Goal: Contribute content

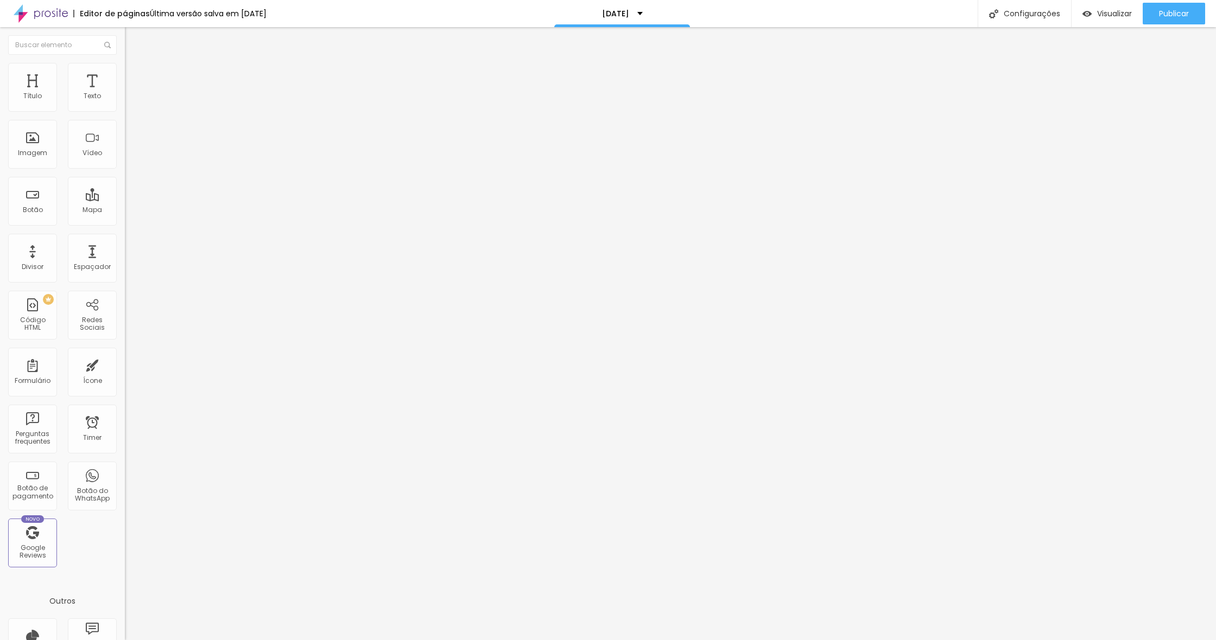
click at [131, 102] on input "31 de outubro de 2025 às 21:00" at bounding box center [185, 96] width 109 height 11
click at [125, 70] on li "Avançado" at bounding box center [187, 68] width 125 height 11
click at [125, 63] on li "Estilo" at bounding box center [187, 57] width 125 height 11
click at [129, 101] on icon "button" at bounding box center [132, 97] width 7 height 7
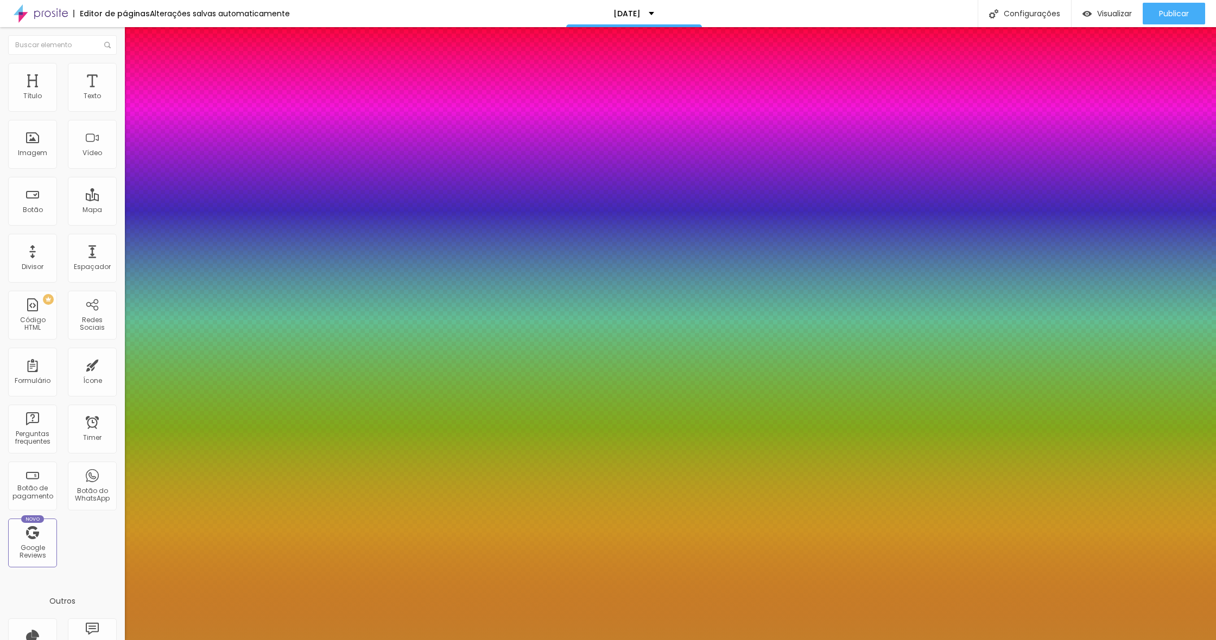
drag, startPoint x: 226, startPoint y: 283, endPoint x: 271, endPoint y: 283, distance: 44.5
click at [270, 283] on body "Editor de páginas Alterações salvas automaticamente NATAL 2025 Configurações Co…" at bounding box center [608, 320] width 1216 height 640
paste input "8DA192"
type input "1"
type input "#8DA192"
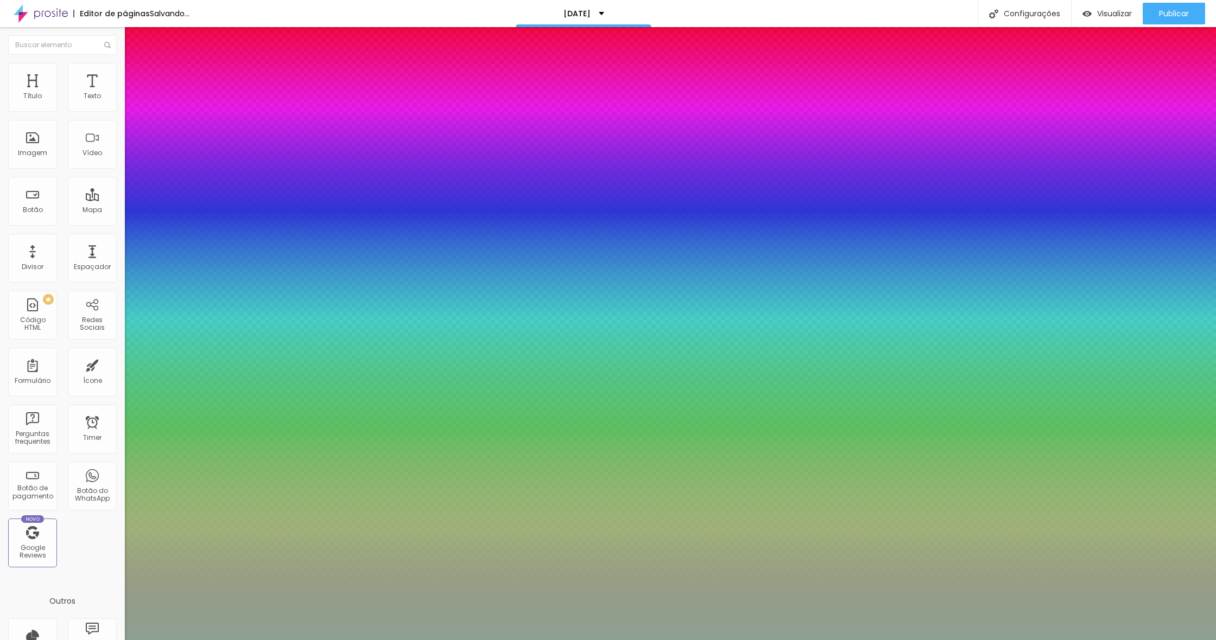
type input "1"
type input "#8DA192"
click at [555, 640] on div at bounding box center [608, 640] width 1216 height 0
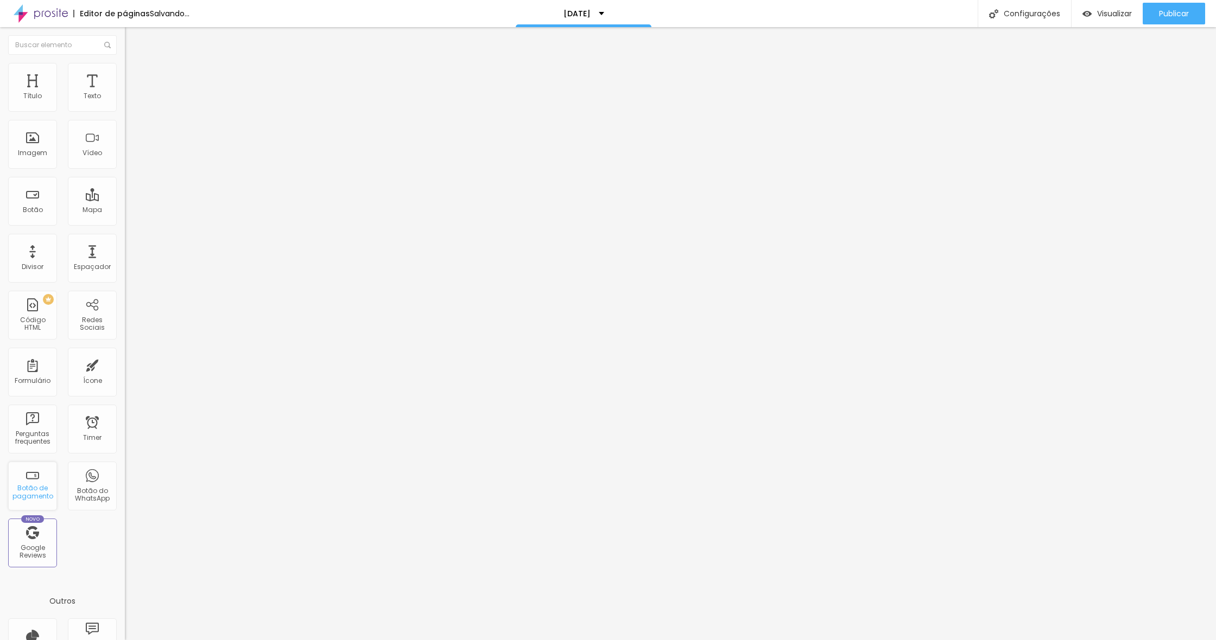
click at [30, 494] on div "Botão de pagamento" at bounding box center [32, 493] width 43 height 16
click at [42, 494] on div "Botão de pagamento" at bounding box center [32, 493] width 43 height 16
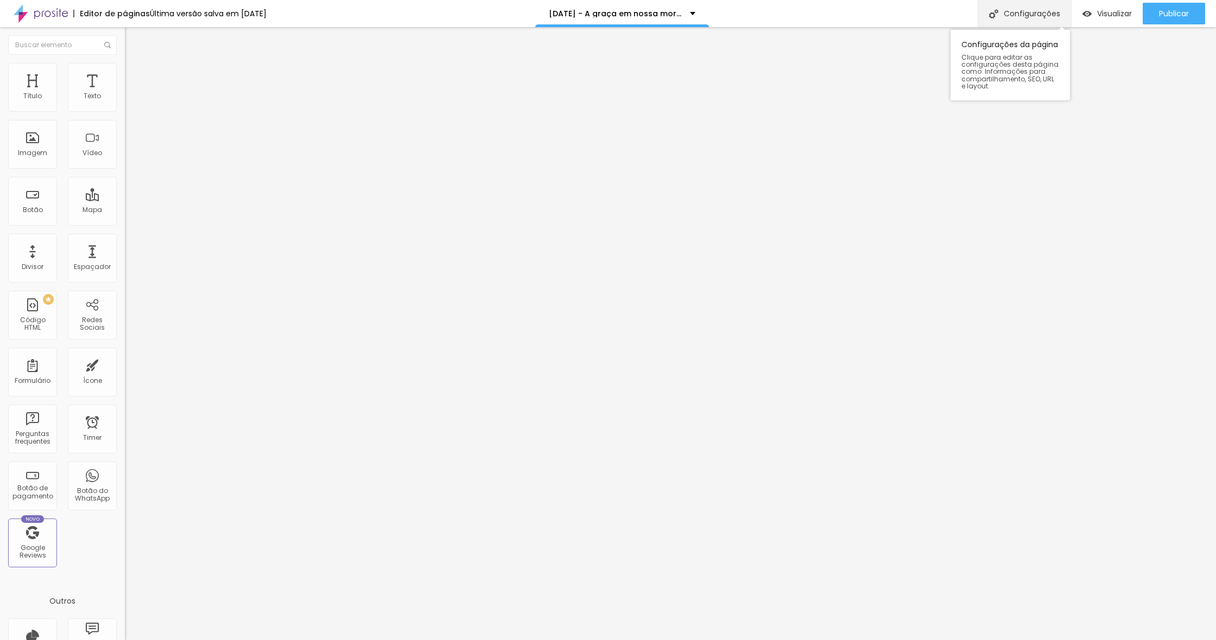
click at [1005, 14] on div "Configurações" at bounding box center [1023, 13] width 93 height 27
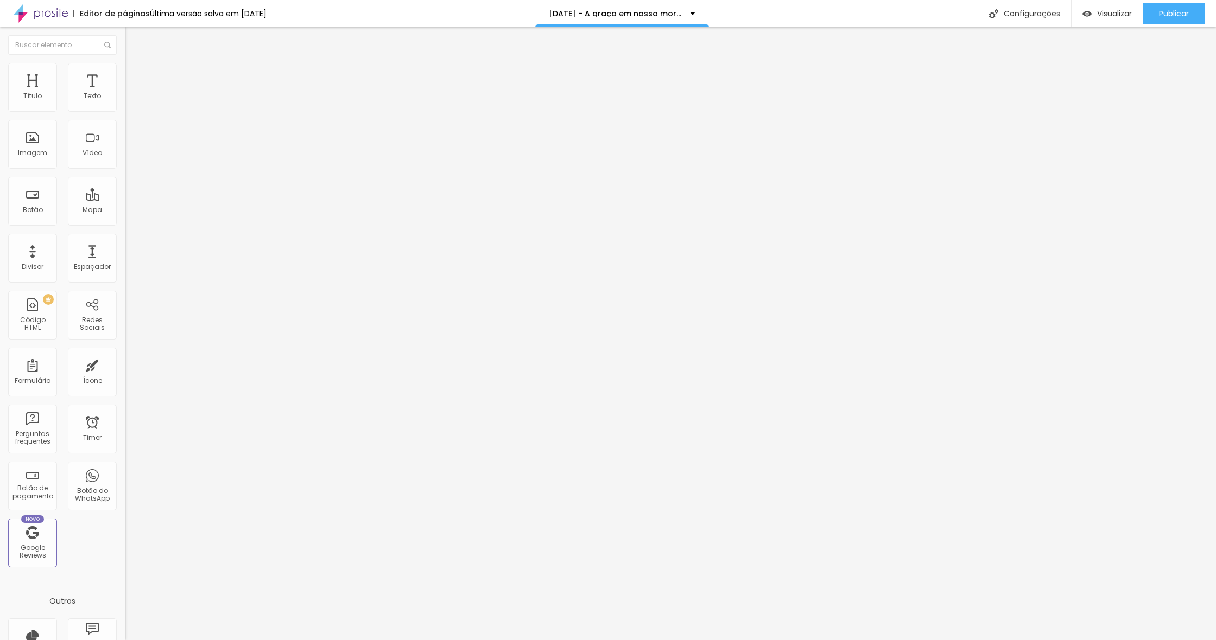
click at [809, 640] on div at bounding box center [608, 652] width 1216 height 10
click at [55, 15] on img at bounding box center [41, 13] width 54 height 27
click at [125, 67] on img at bounding box center [130, 68] width 10 height 10
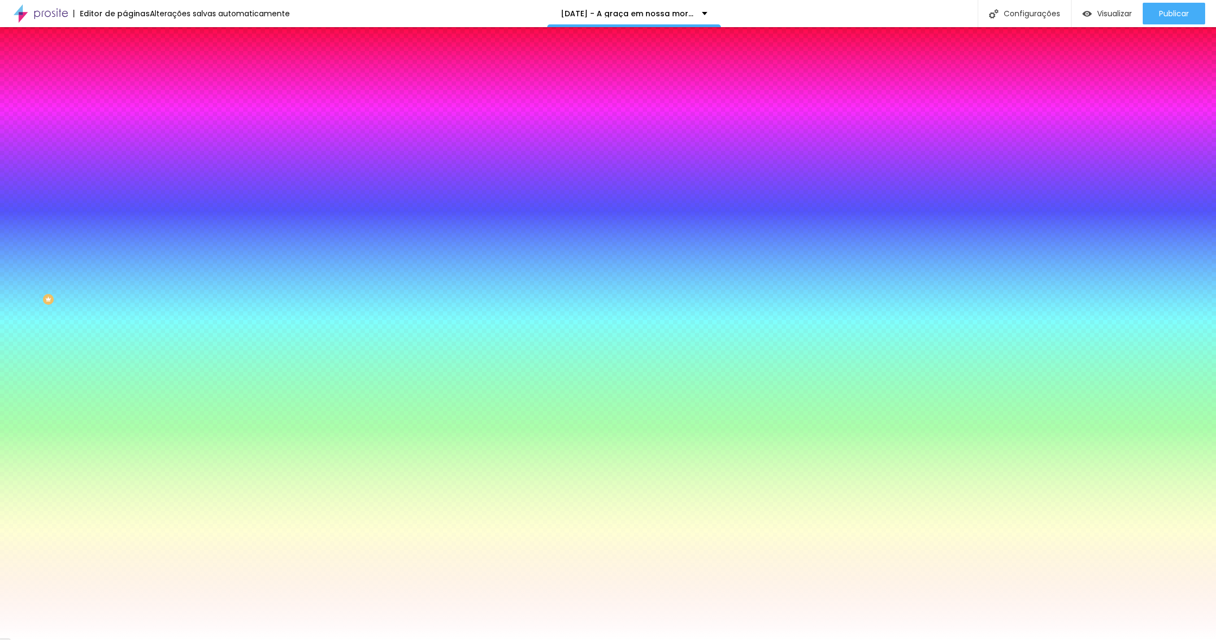
click at [125, 74] on li "Avançado" at bounding box center [187, 79] width 125 height 11
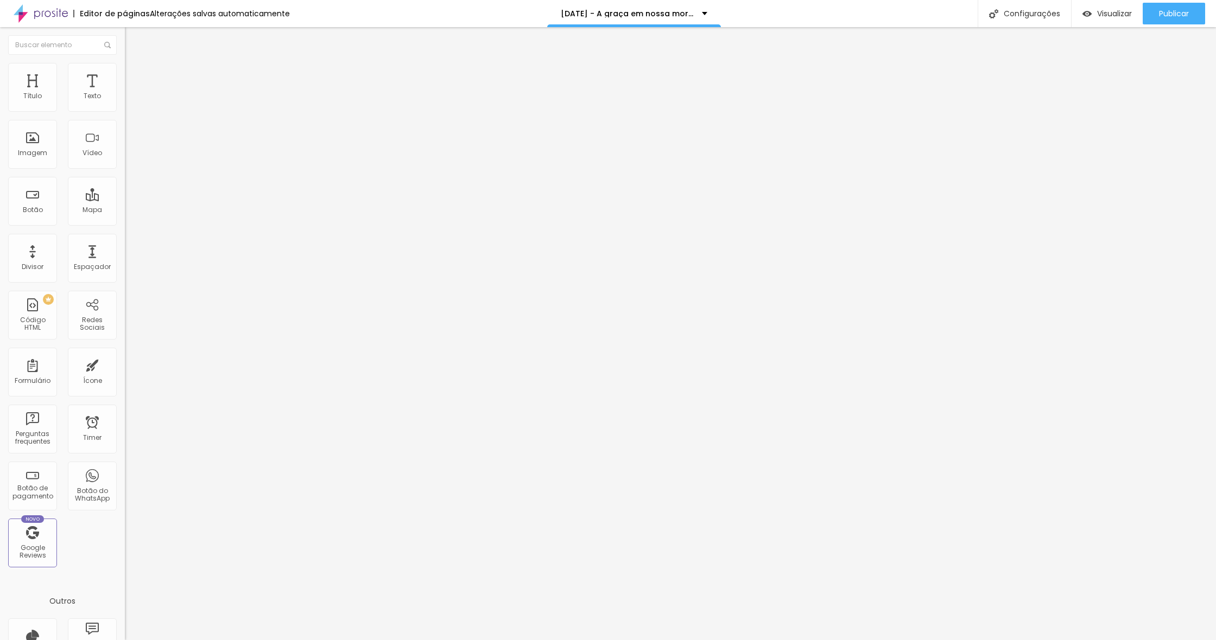
click at [125, 115] on span "Editar perguntas" at bounding box center [156, 110] width 62 height 9
drag, startPoint x: 581, startPoint y: 200, endPoint x: 436, endPoint y: 196, distance: 144.9
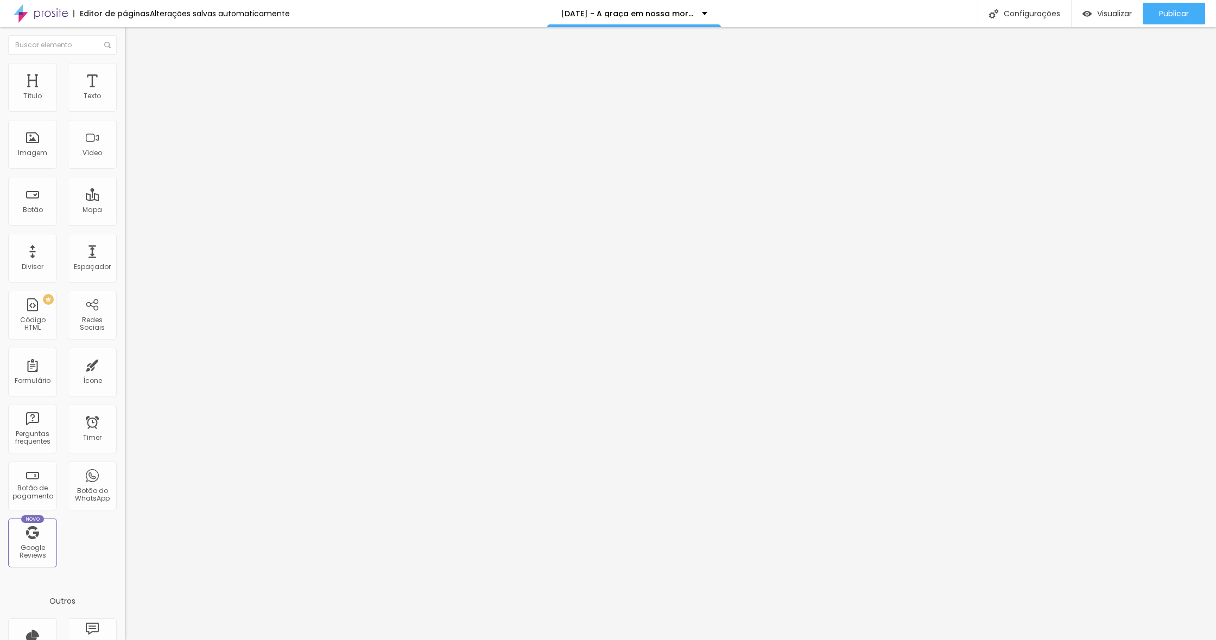
drag, startPoint x: 563, startPoint y: 300, endPoint x: 557, endPoint y: 288, distance: 13.8
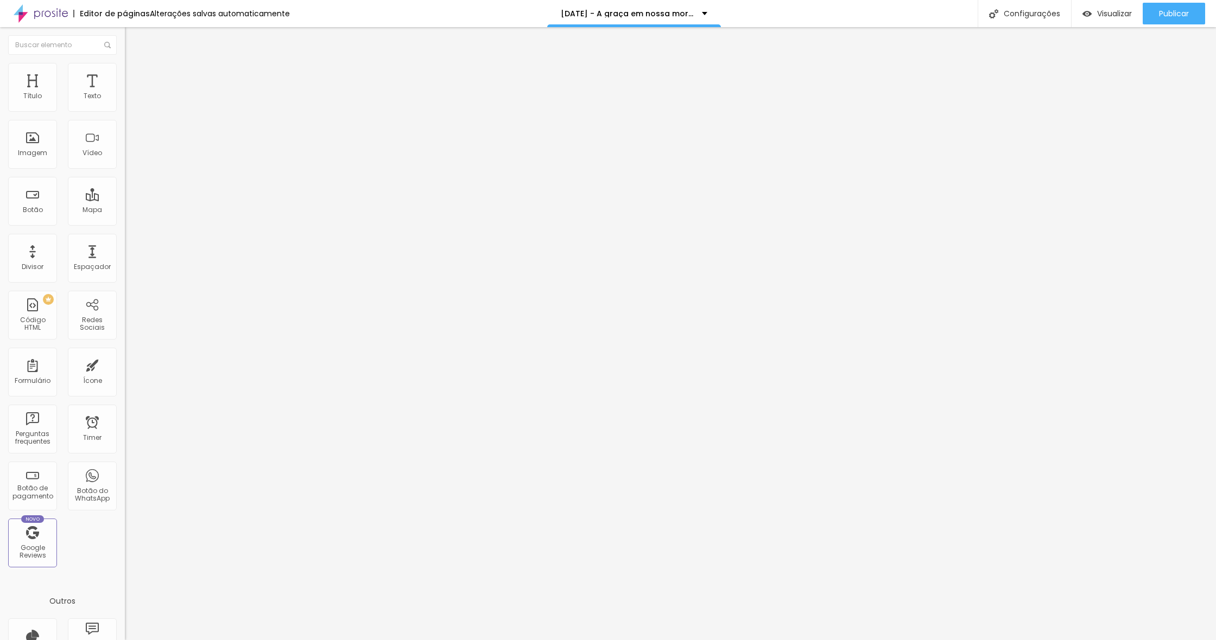
drag, startPoint x: 501, startPoint y: 201, endPoint x: 475, endPoint y: 200, distance: 26.6
drag, startPoint x: 516, startPoint y: 199, endPoint x: 472, endPoint y: 199, distance: 44.0
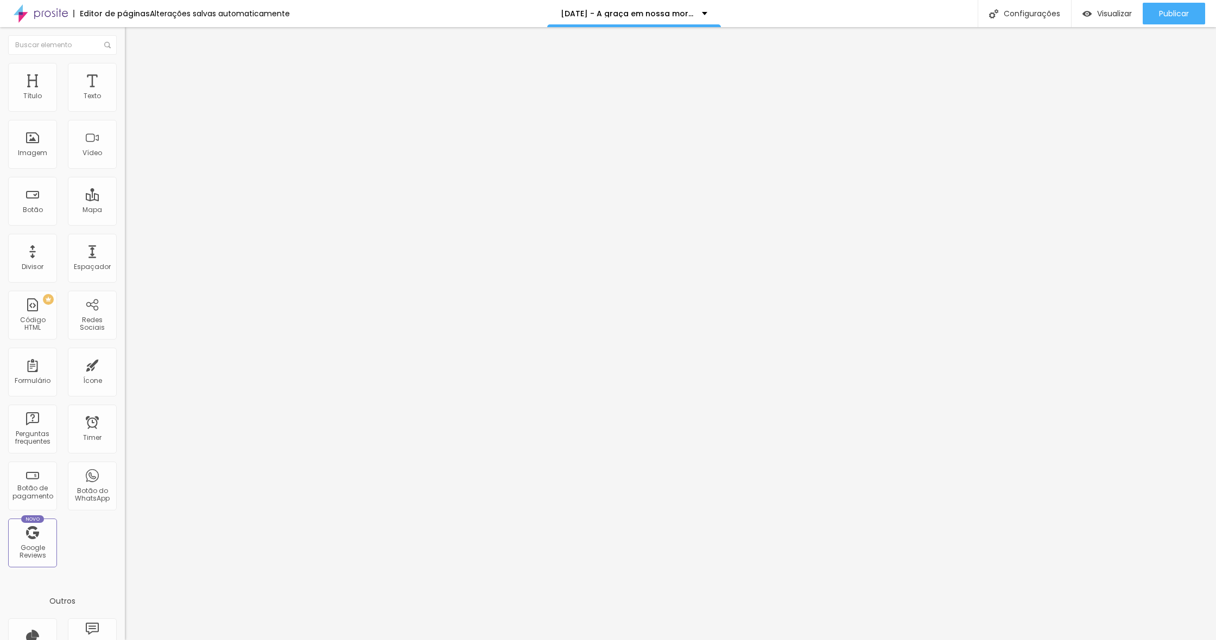
drag, startPoint x: 575, startPoint y: 301, endPoint x: 437, endPoint y: 298, distance: 138.4
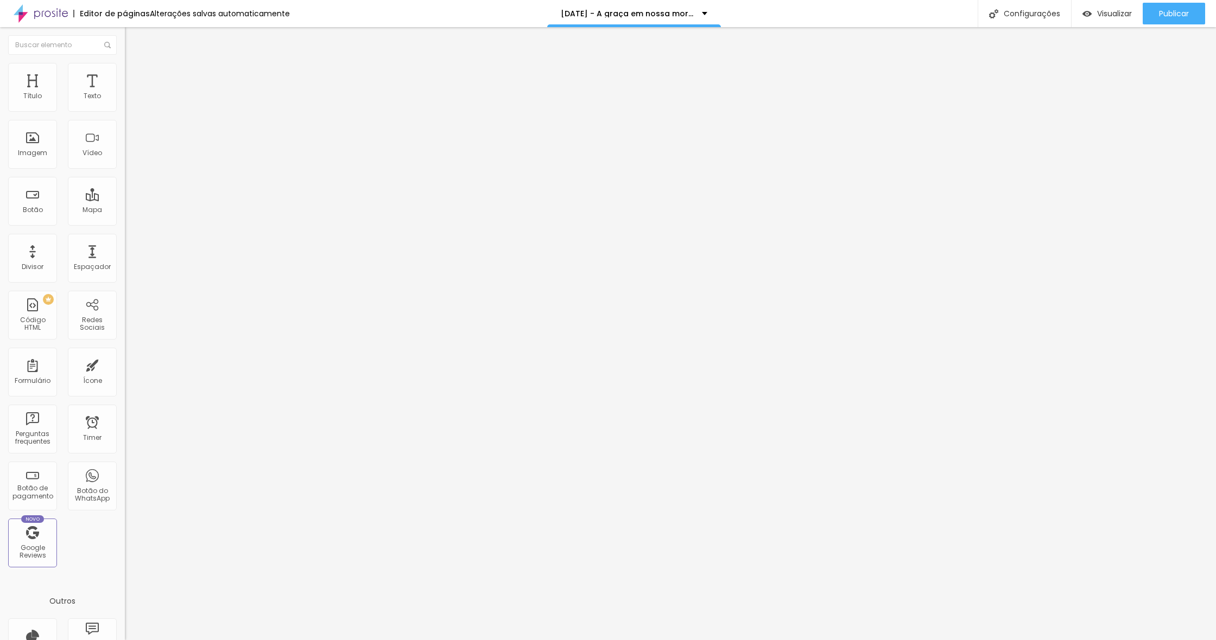
drag, startPoint x: 646, startPoint y: 317, endPoint x: 655, endPoint y: 316, distance: 8.7
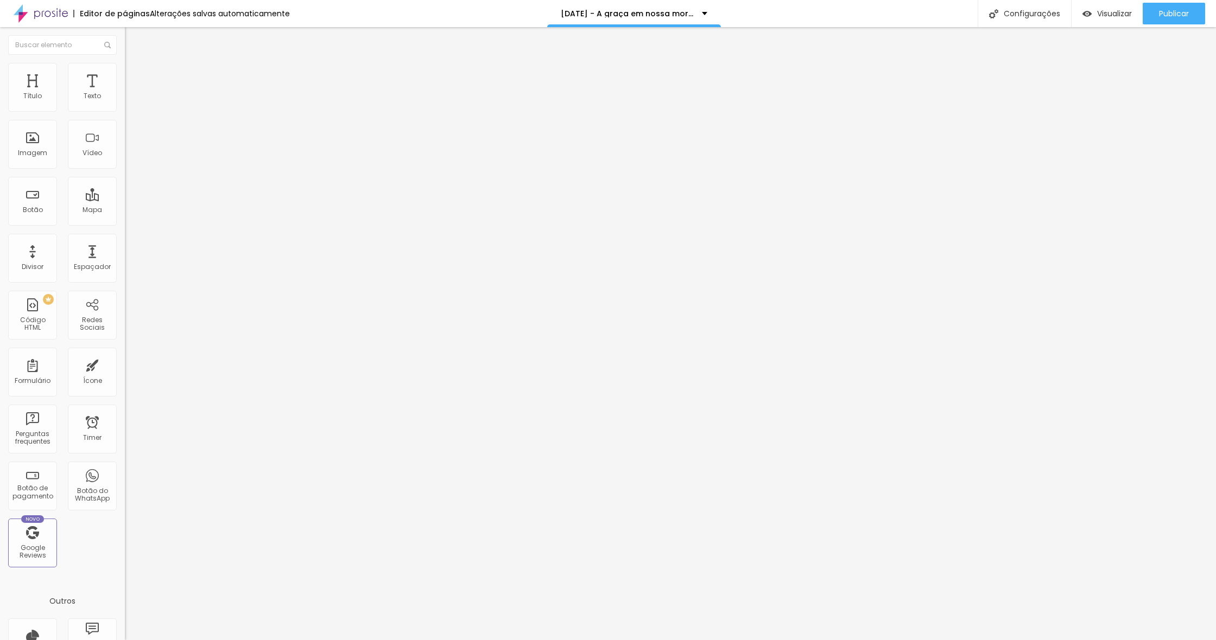
drag, startPoint x: 511, startPoint y: 200, endPoint x: 477, endPoint y: 196, distance: 33.8
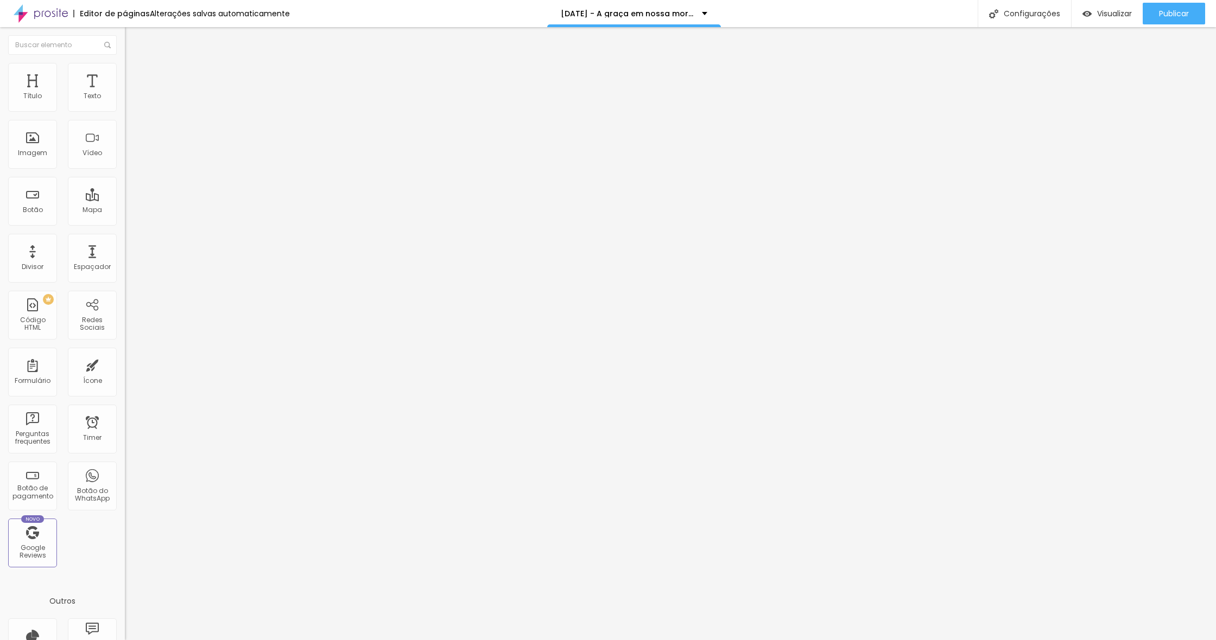
drag, startPoint x: 723, startPoint y: 341, endPoint x: 443, endPoint y: 304, distance: 282.4
copy div "Você terá 3 opções de escolha de cores para a capa: Creme, Verde e Vermelho Env…"
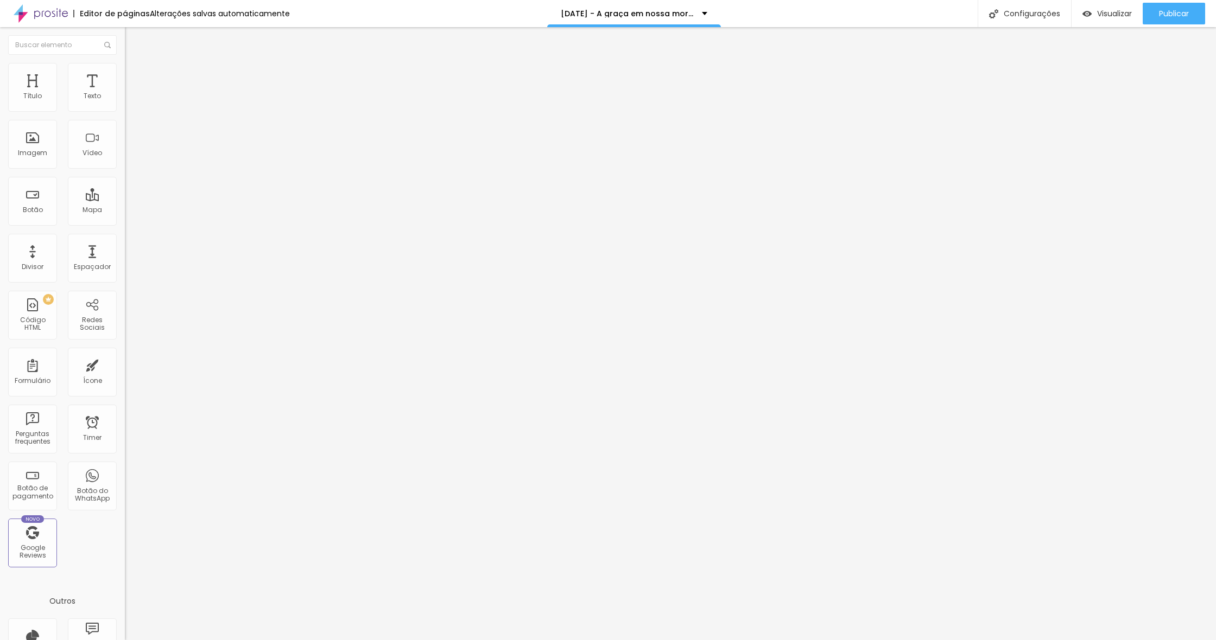
click at [125, 115] on span "Editar perguntas" at bounding box center [156, 110] width 62 height 9
drag, startPoint x: 536, startPoint y: 200, endPoint x: 453, endPoint y: 201, distance: 82.5
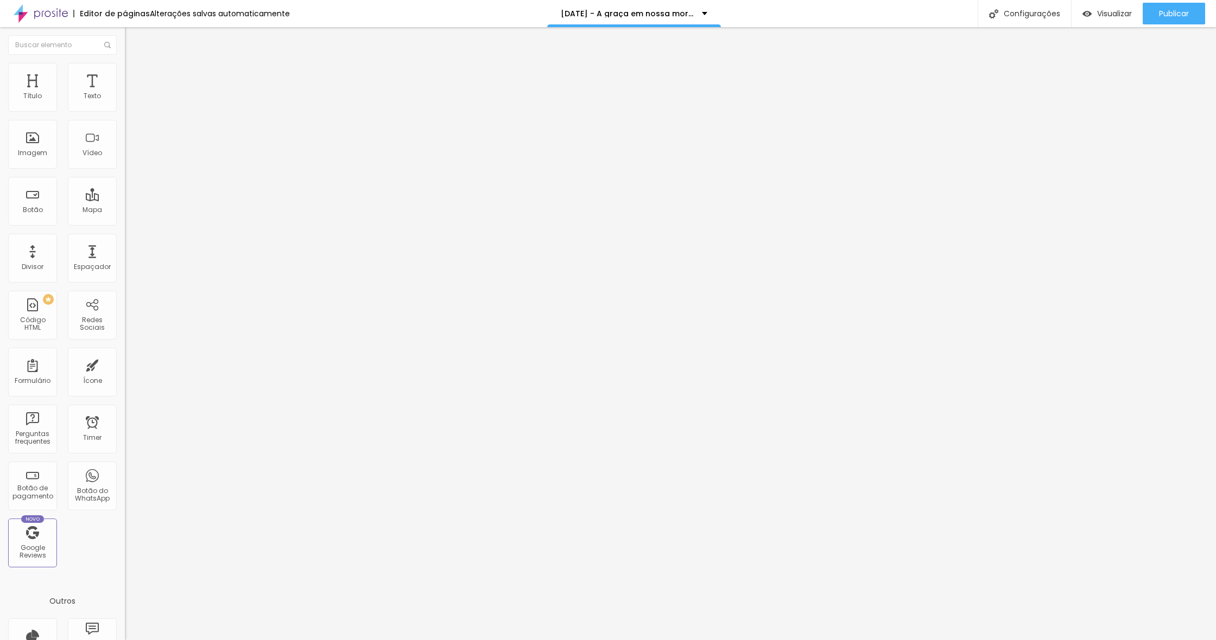
click at [125, 115] on span "Editar perguntas" at bounding box center [156, 110] width 62 height 9
drag, startPoint x: 658, startPoint y: 327, endPoint x: 646, endPoint y: 327, distance: 12.0
type input "s 19h"
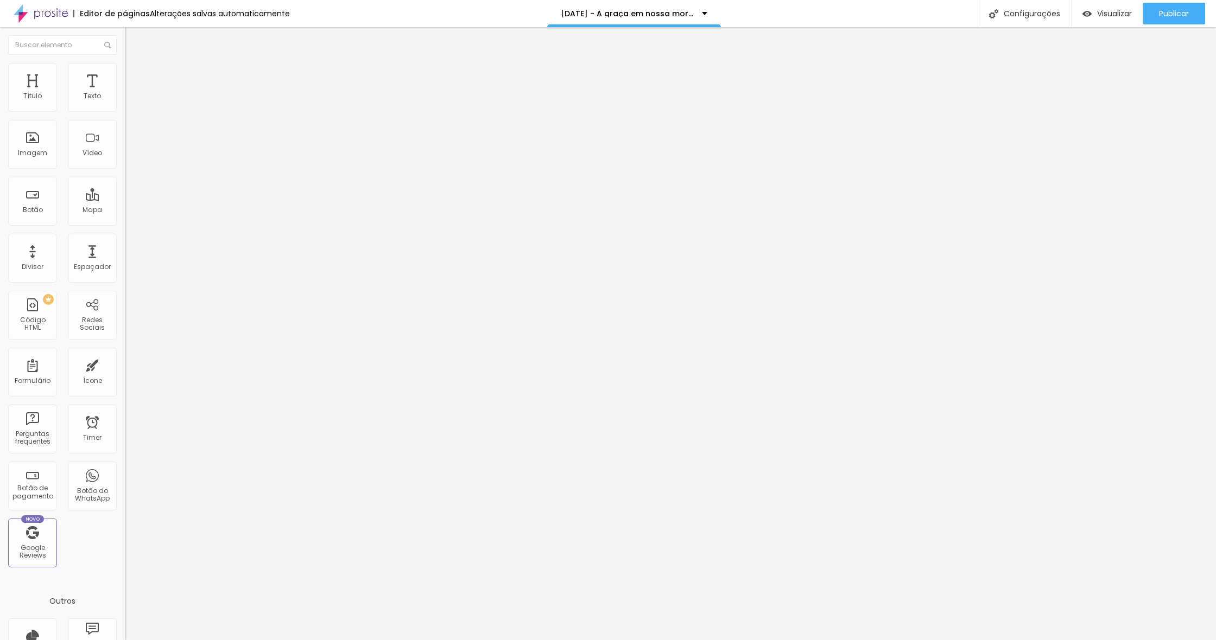
click at [132, 104] on div "NATAL MEMÓRIAS" at bounding box center [187, 99] width 111 height 10
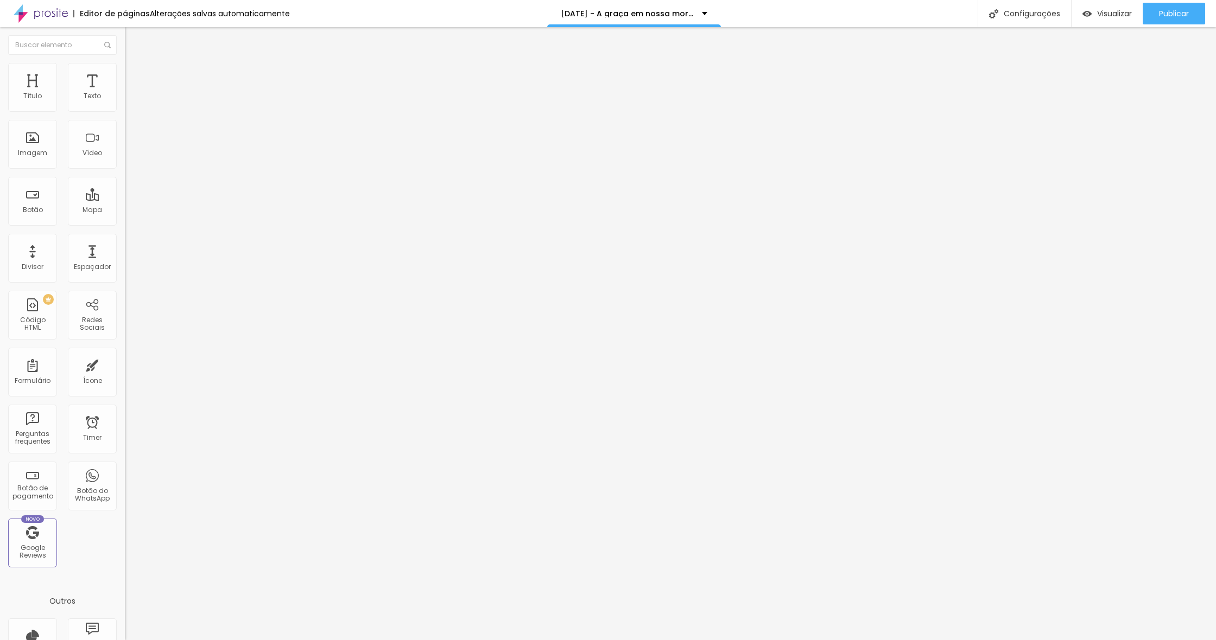
click at [1149, 14] on button "Publicar" at bounding box center [1173, 14] width 62 height 22
click at [125, 107] on div "[DATE] MEMÓRIAS" at bounding box center [187, 98] width 125 height 18
click at [93, 640] on div "NATAL MORADA" at bounding box center [54, 648] width 103 height 7
click at [1155, 22] on button "Publicar" at bounding box center [1173, 14] width 62 height 22
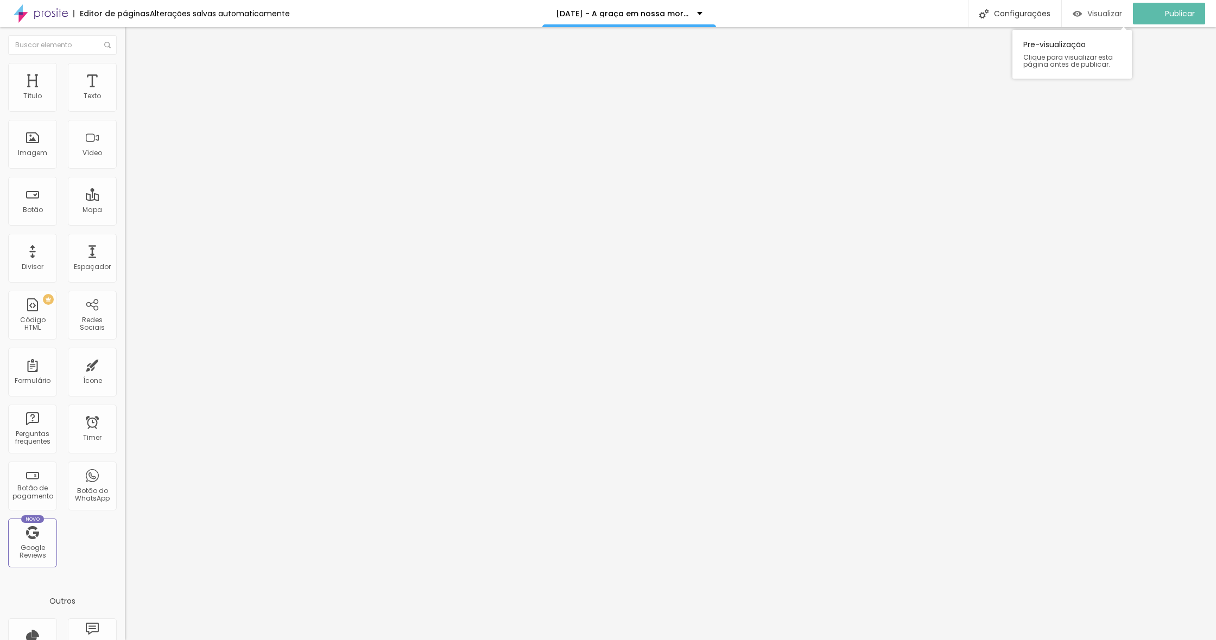
click at [1112, 8] on div "Visualizar" at bounding box center [1096, 14] width 49 height 22
click at [125, 115] on span "Editar perguntas" at bounding box center [156, 110] width 62 height 9
drag, startPoint x: 517, startPoint y: 202, endPoint x: 676, endPoint y: 146, distance: 168.2
drag, startPoint x: 371, startPoint y: 265, endPoint x: 398, endPoint y: 253, distance: 29.4
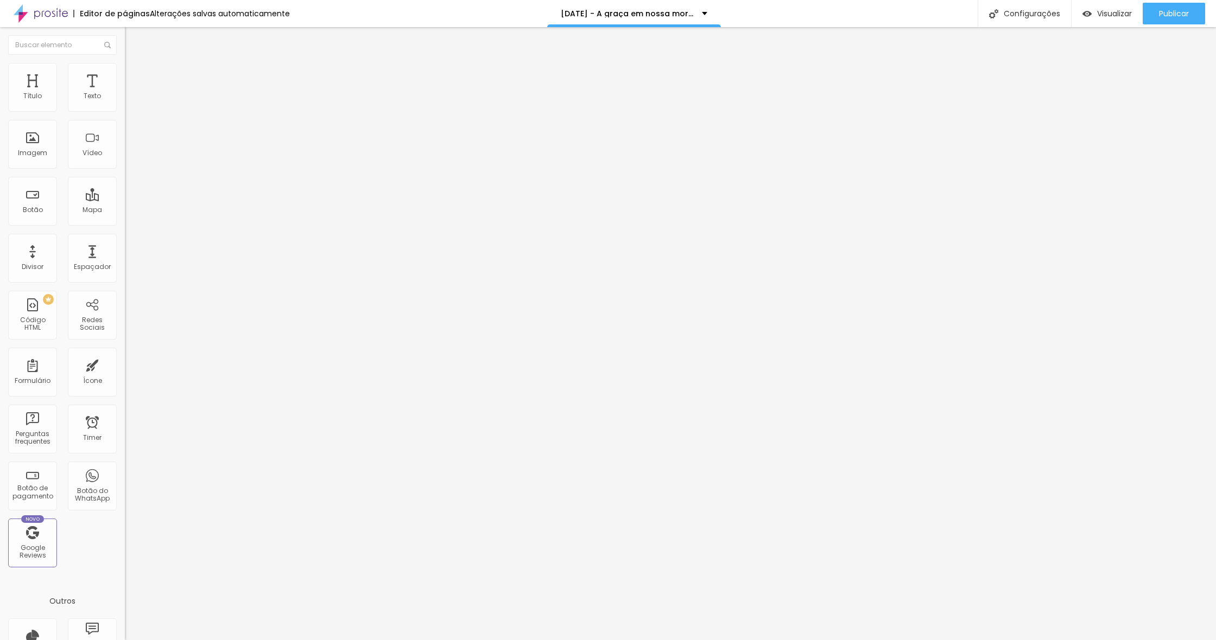
drag, startPoint x: 480, startPoint y: 197, endPoint x: 636, endPoint y: 197, distance: 155.7
copy b "Dúvidas sobre o álbum?"
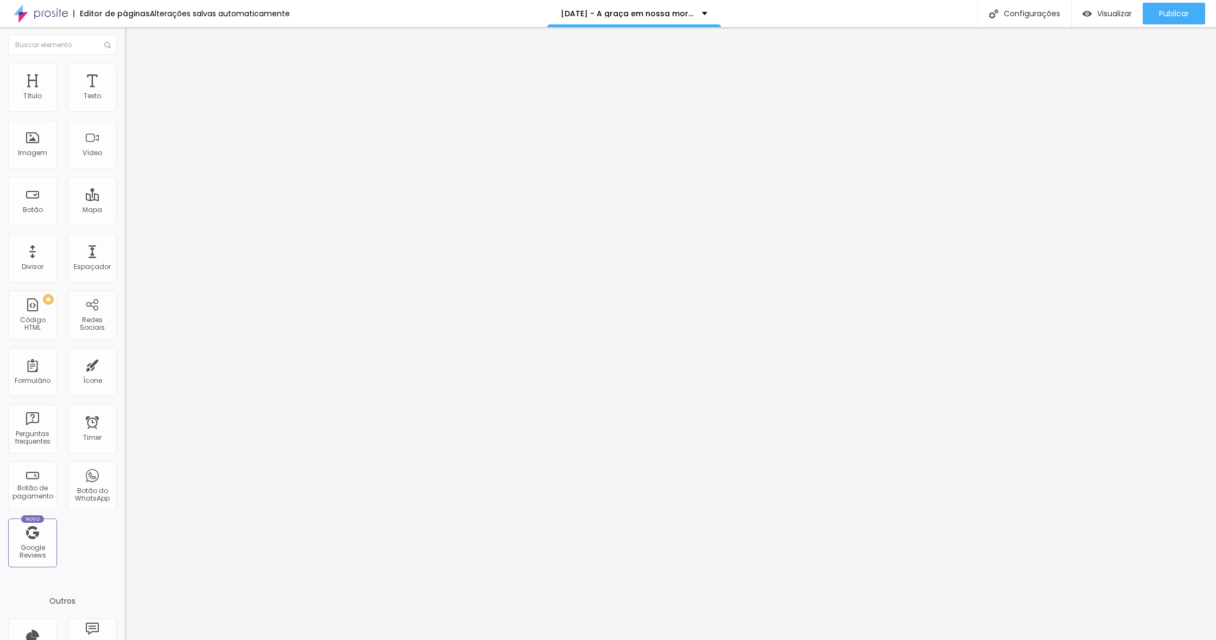
copy div "Você poderá escolher entre três cores de capa : creme, verde ou vermelho. As op…"
click at [132, 104] on div "[DATE] MEMÓRIAS" at bounding box center [187, 99] width 111 height 10
click at [73, 640] on div "[DATE] MORADA" at bounding box center [54, 648] width 103 height 7
click at [125, 115] on span "Editar perguntas" at bounding box center [156, 110] width 62 height 9
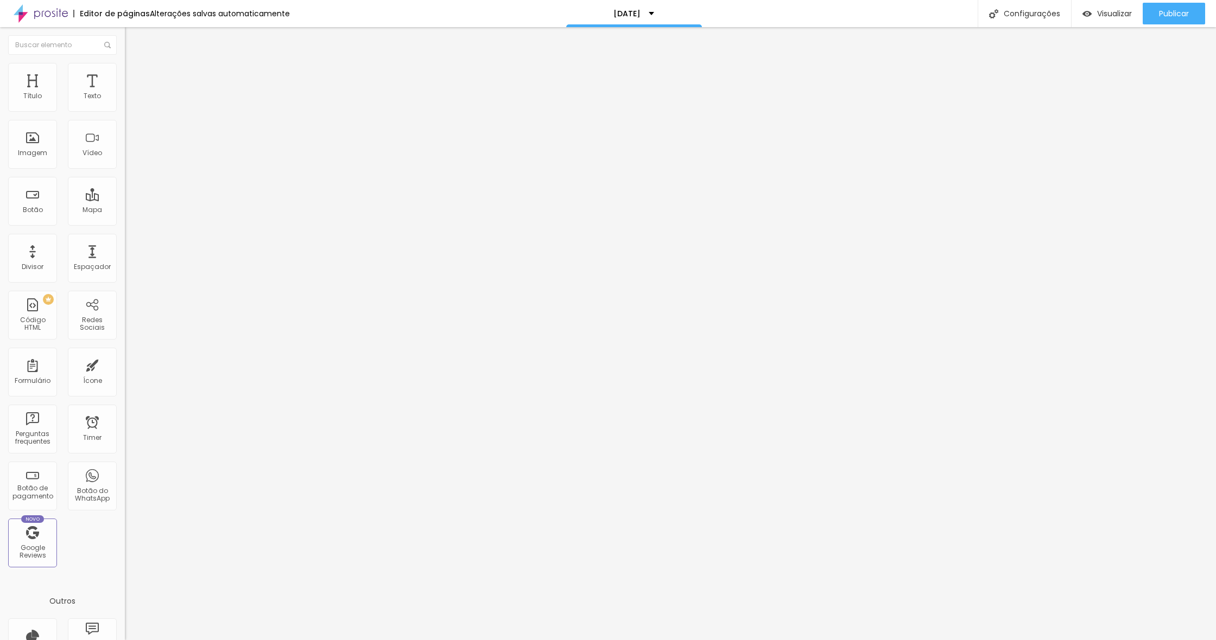
drag, startPoint x: 583, startPoint y: 194, endPoint x: 456, endPoint y: 193, distance: 127.0
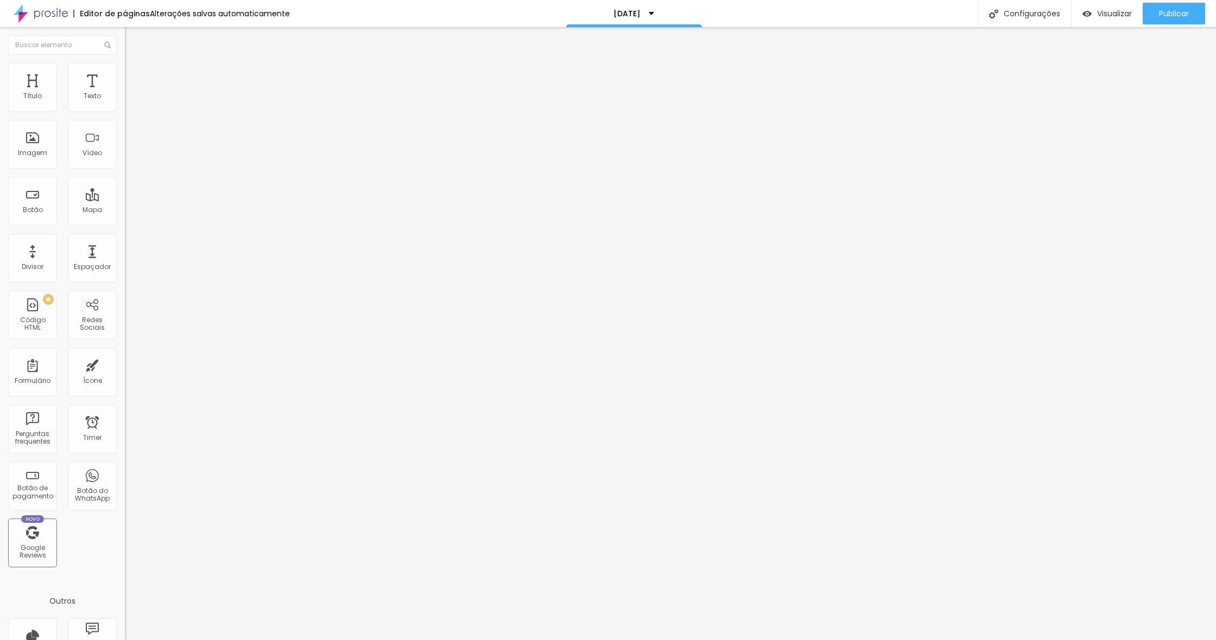
scroll to position [7, 0]
click at [125, 99] on img at bounding box center [128, 95] width 7 height 7
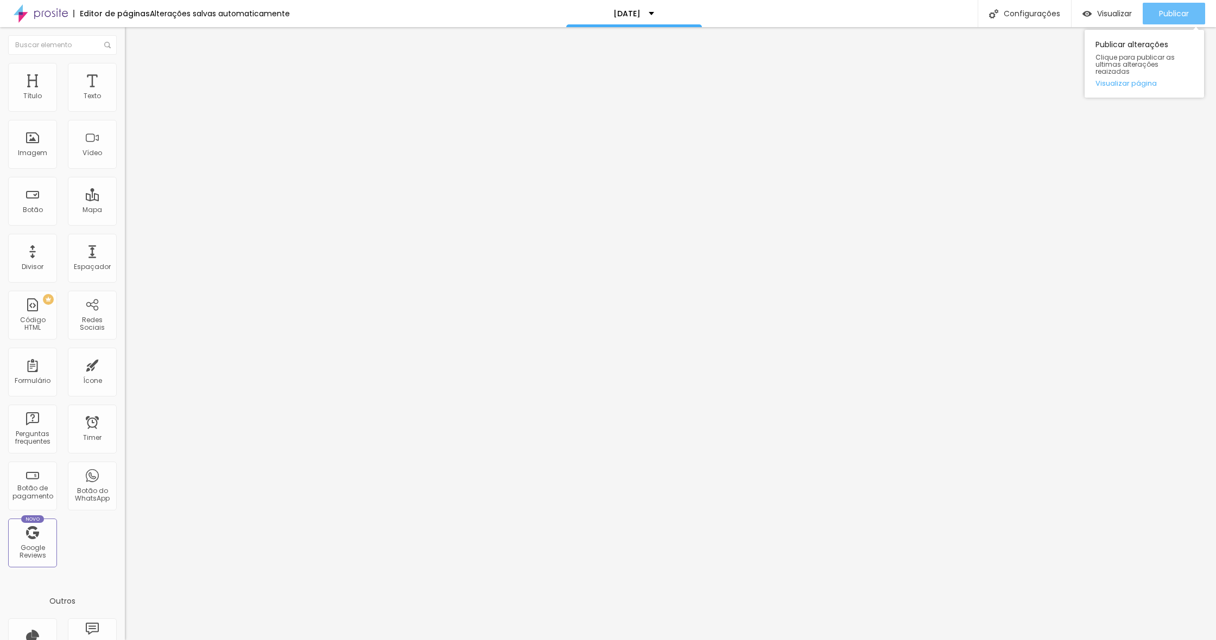
click at [1181, 14] on span "Publicar" at bounding box center [1174, 13] width 30 height 9
click at [1164, 19] on div "Publicar" at bounding box center [1174, 14] width 30 height 22
click at [1179, 17] on span "Publicar" at bounding box center [1174, 13] width 30 height 9
click at [1159, 18] on span "Publicar" at bounding box center [1174, 13] width 30 height 9
click at [125, 115] on span "Editar perguntas" at bounding box center [156, 110] width 62 height 9
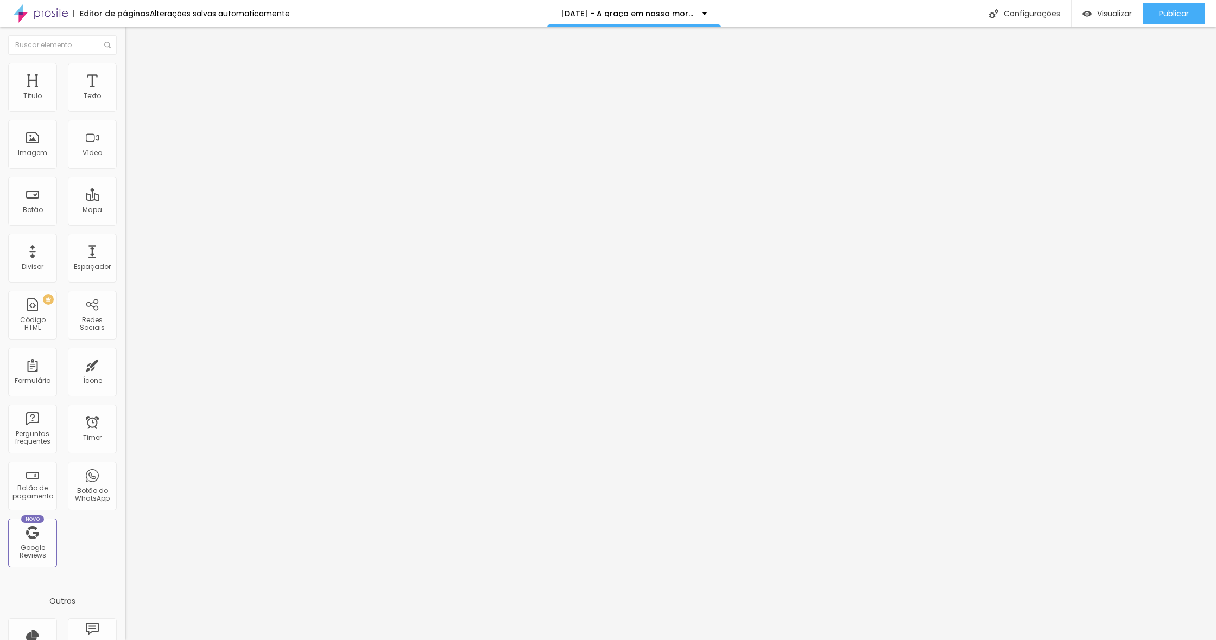
click at [125, 115] on span "Editar perguntas" at bounding box center [156, 110] width 62 height 9
drag, startPoint x: 584, startPoint y: 332, endPoint x: 592, endPoint y: 332, distance: 7.1
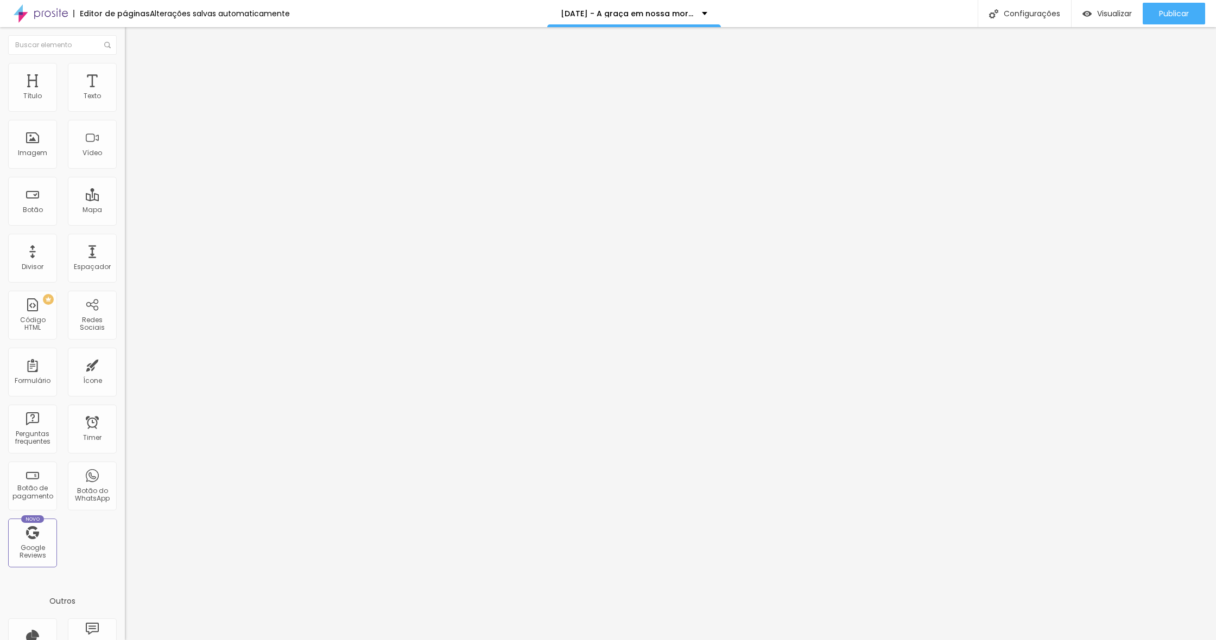
drag, startPoint x: 866, startPoint y: 351, endPoint x: 453, endPoint y: 296, distance: 416.0
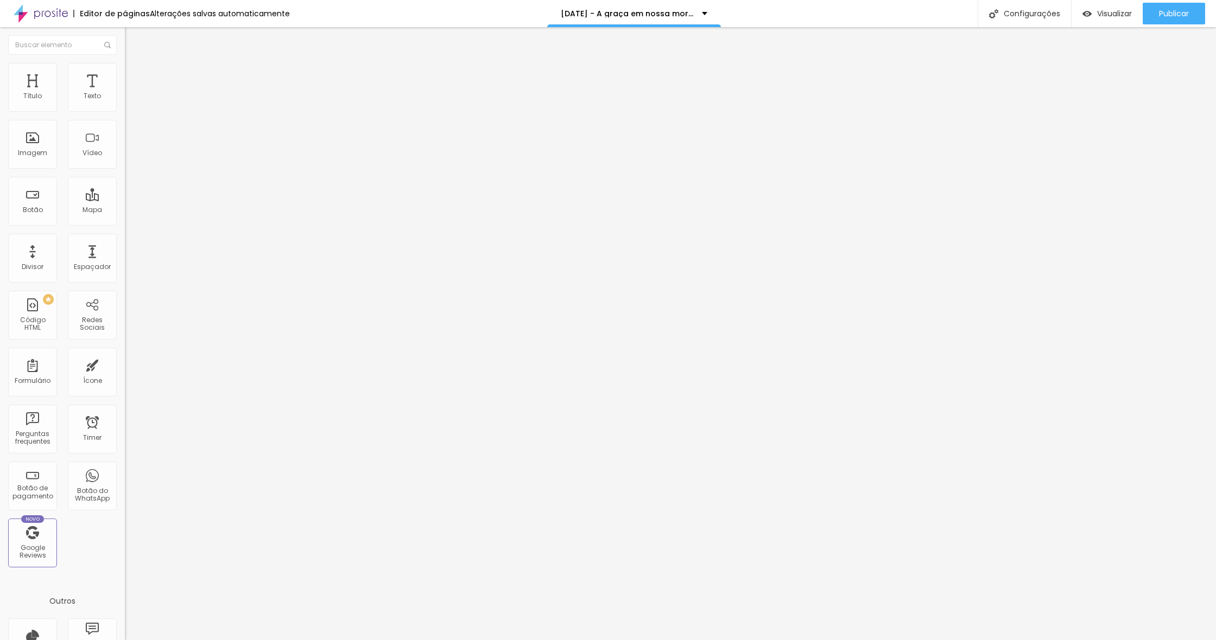
copy div "Você poderá escolher entre três cores de capa : creme, verde ou vermelho. As op…"
drag, startPoint x: 854, startPoint y: 326, endPoint x: 467, endPoint y: 325, distance: 386.9
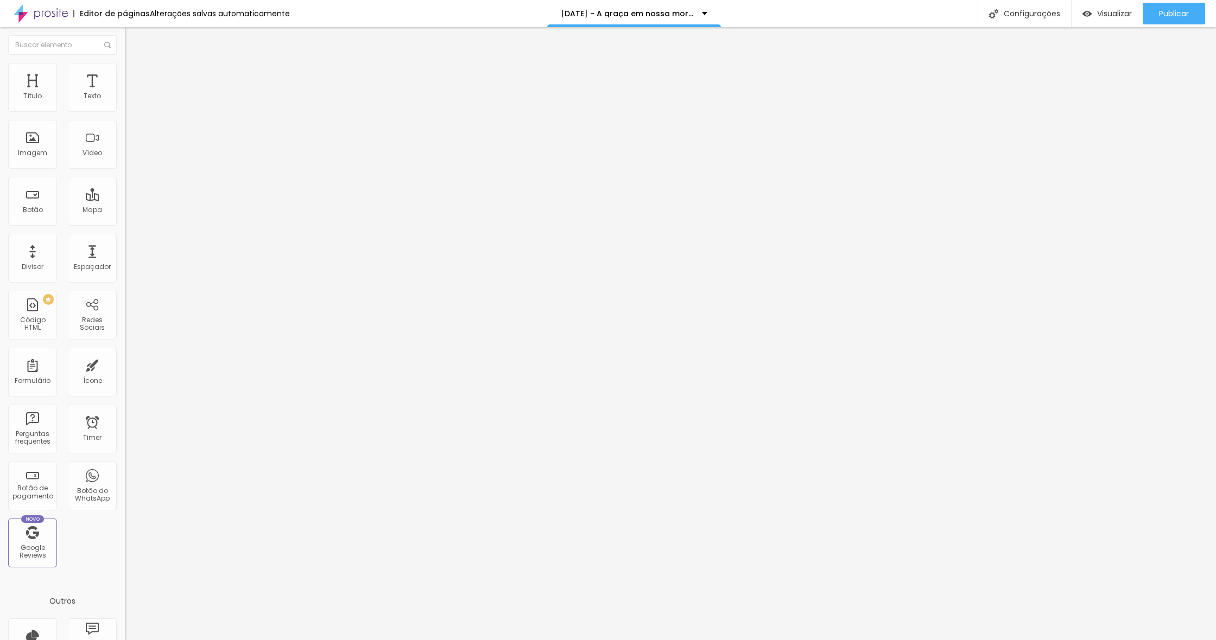
drag, startPoint x: 620, startPoint y: 368, endPoint x: 863, endPoint y: 387, distance: 243.8
drag, startPoint x: 480, startPoint y: 329, endPoint x: 544, endPoint y: 322, distance: 63.9
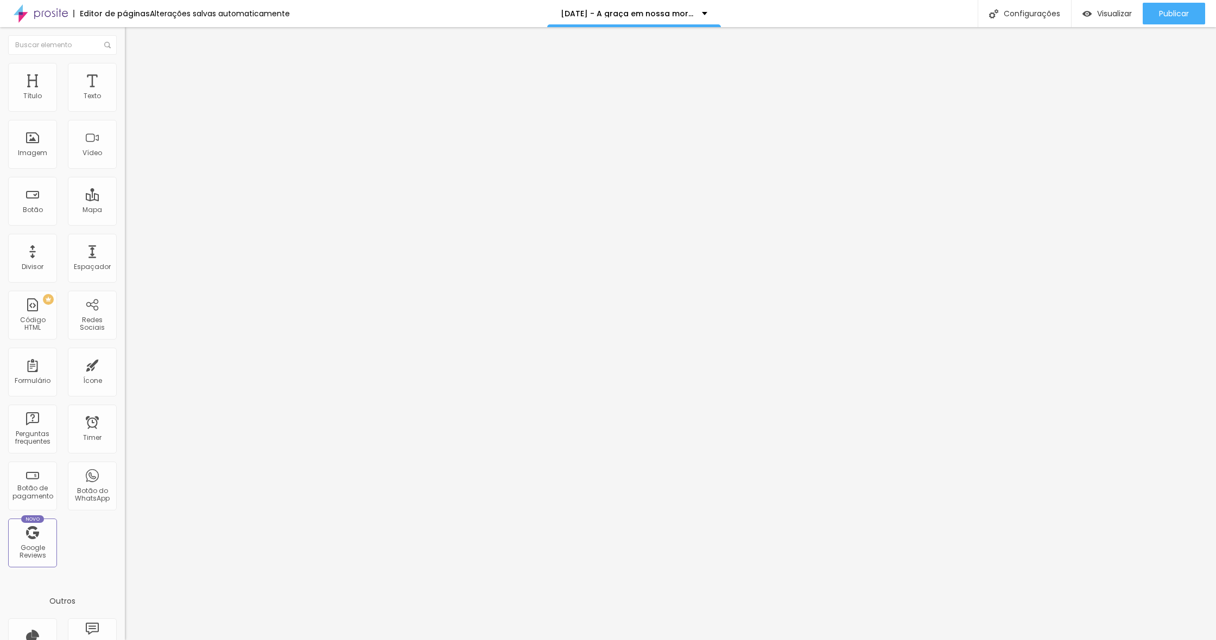
click at [125, 115] on span "Editar perguntas" at bounding box center [156, 110] width 62 height 9
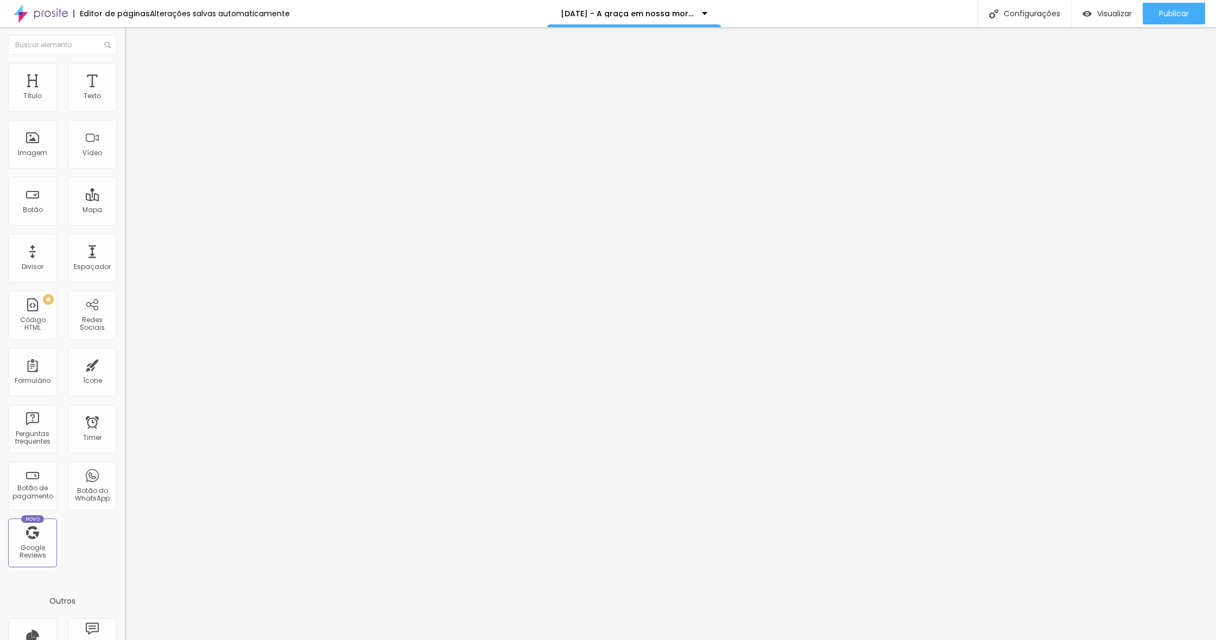
drag, startPoint x: 480, startPoint y: 325, endPoint x: 557, endPoint y: 342, distance: 79.5
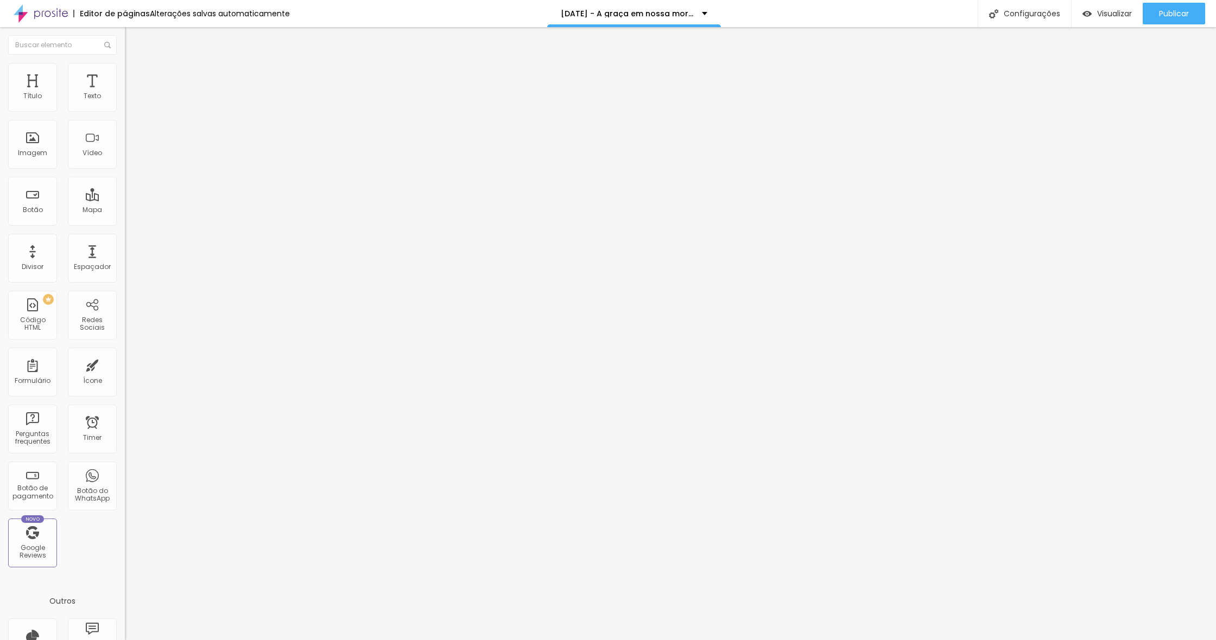
click at [125, 115] on span "Editar perguntas" at bounding box center [156, 110] width 62 height 9
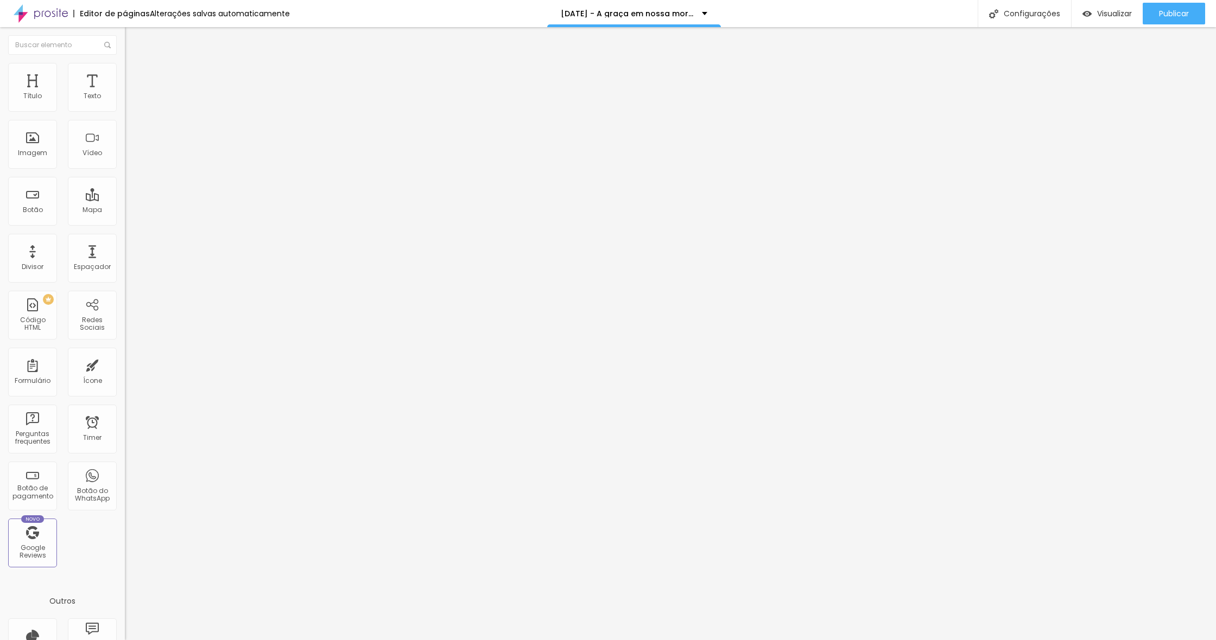
click at [1150, 18] on button "Publicar" at bounding box center [1173, 14] width 62 height 22
click at [1168, 16] on span "Publicar" at bounding box center [1174, 13] width 30 height 9
click at [1165, 19] on div "Publicar" at bounding box center [1174, 14] width 30 height 22
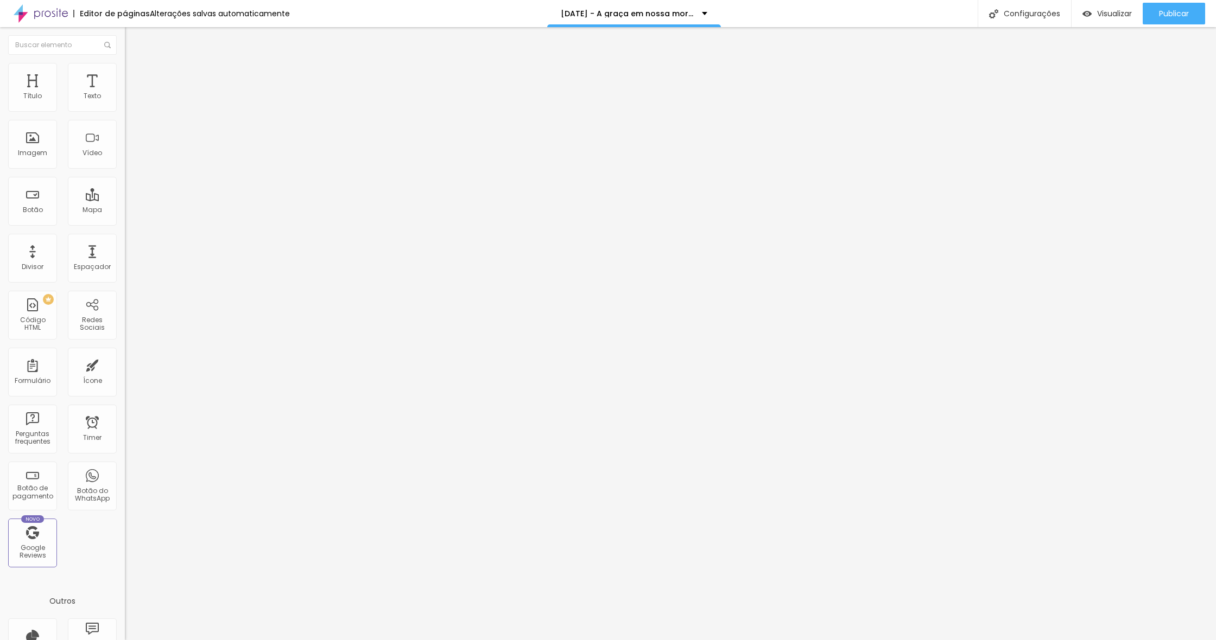
click at [125, 115] on span "Editar perguntas" at bounding box center [156, 110] width 62 height 9
copy div "Você poderá escolher entre três cores de capa : creme, verde ou vermelho. As op…"
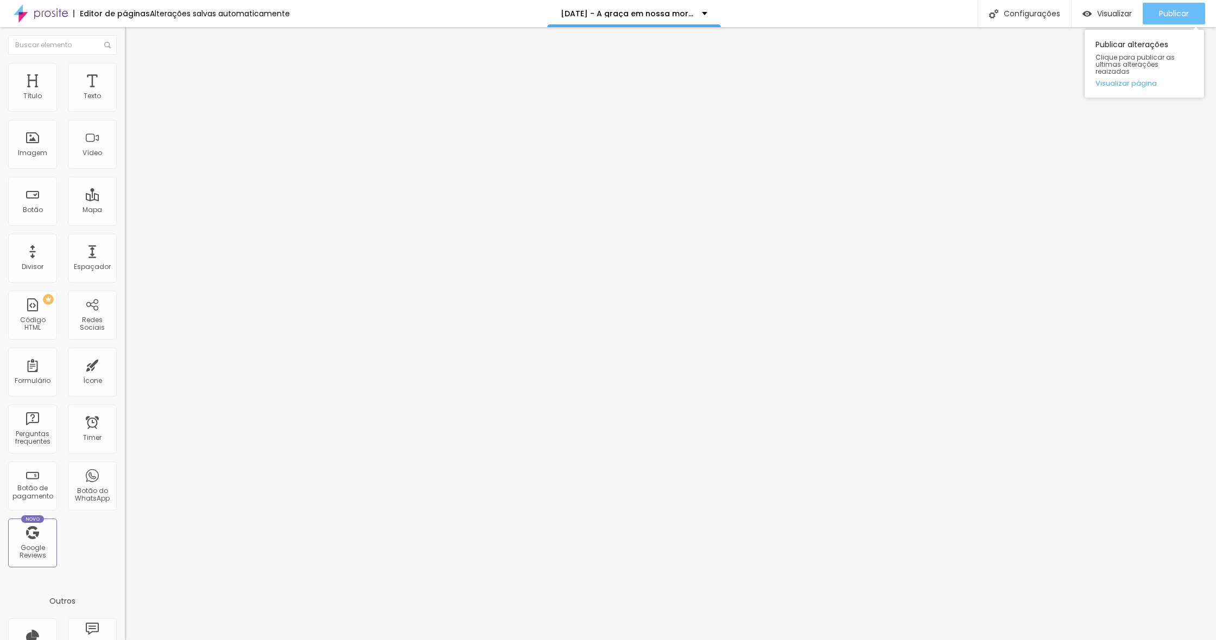
click at [1155, 15] on button "Publicar" at bounding box center [1173, 14] width 62 height 22
click at [125, 115] on span "Editar perguntas" at bounding box center [156, 110] width 62 height 9
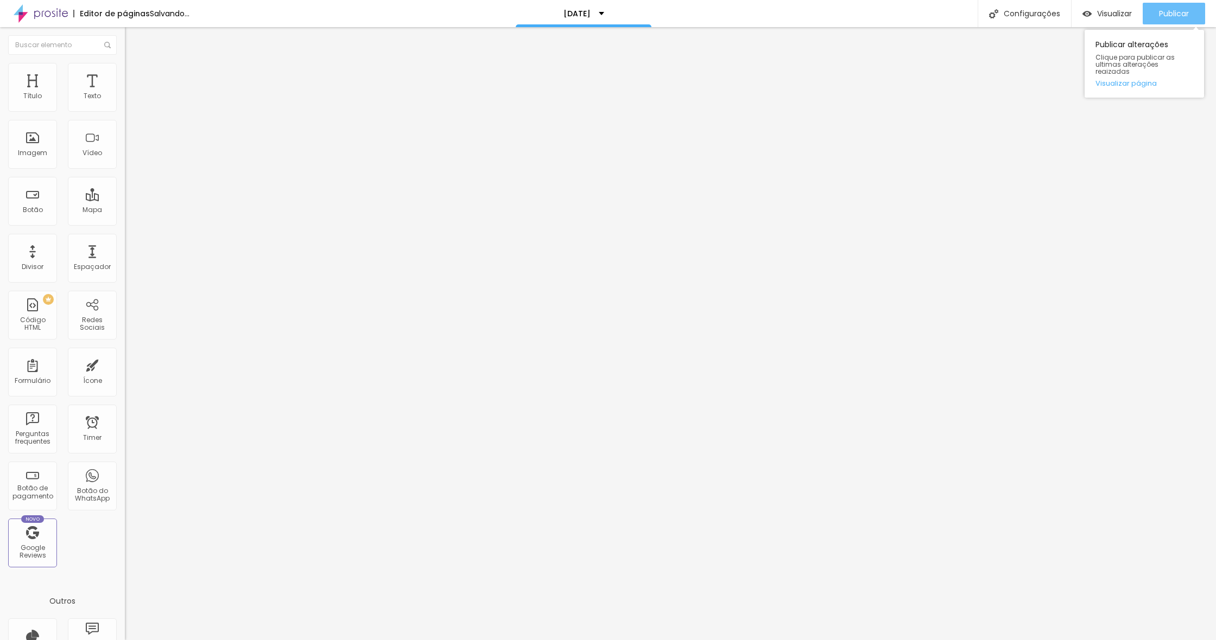
click at [1162, 16] on span "Publicar" at bounding box center [1174, 13] width 30 height 9
click at [1161, 14] on span "Publicar" at bounding box center [1174, 13] width 30 height 9
click at [1162, 19] on div "Publicar" at bounding box center [1174, 14] width 30 height 22
click at [1163, 15] on span "Publicar" at bounding box center [1174, 13] width 30 height 9
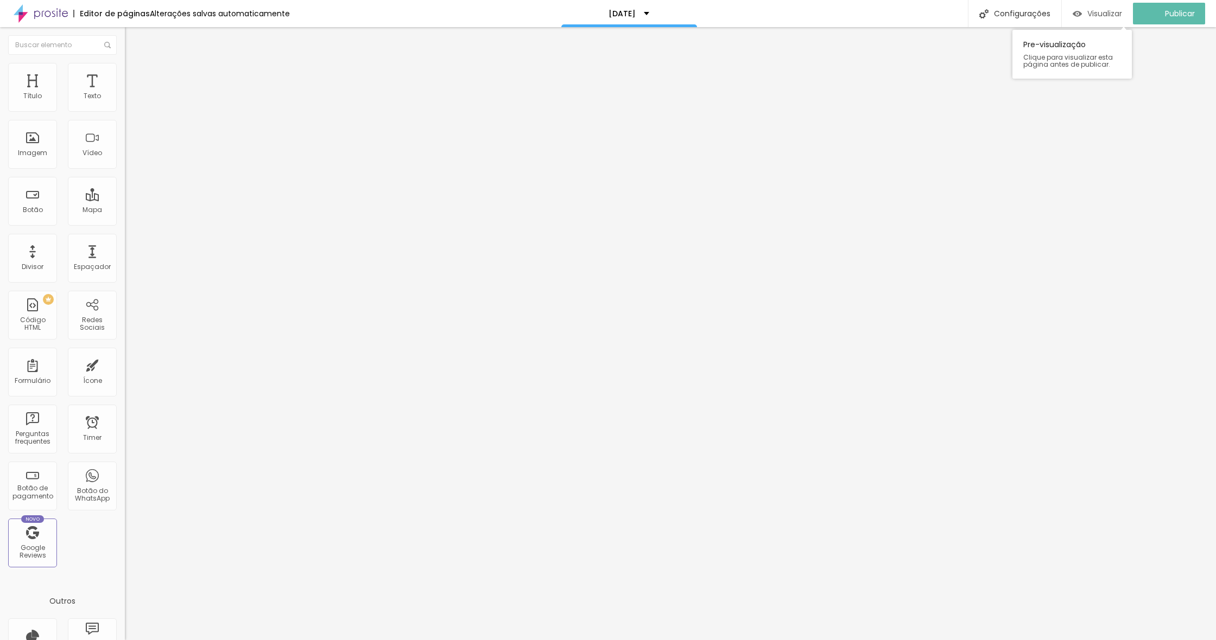
click at [1101, 15] on span "Visualizar" at bounding box center [1104, 13] width 35 height 9
click at [1168, 22] on div "Publicar" at bounding box center [1174, 14] width 30 height 22
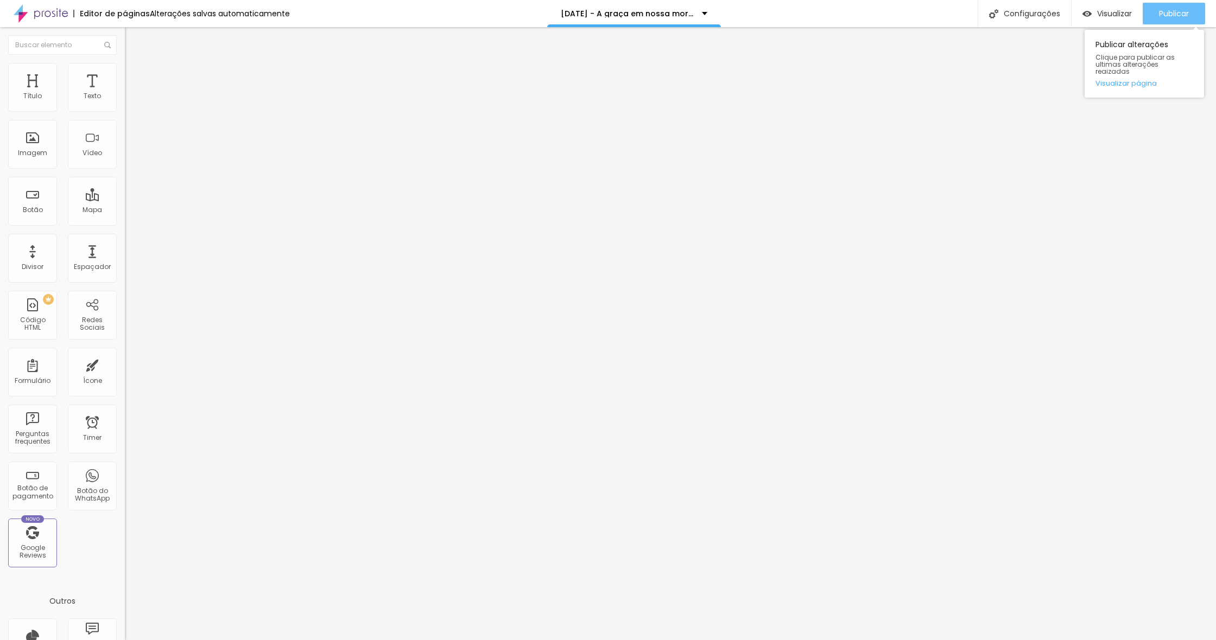
click at [1179, 20] on div "Publicar" at bounding box center [1174, 14] width 30 height 22
click at [1156, 15] on button "Publicar" at bounding box center [1173, 14] width 62 height 22
click at [1156, 16] on button "Publicar" at bounding box center [1173, 14] width 62 height 22
click at [1171, 14] on span "Publicar" at bounding box center [1174, 13] width 30 height 9
click at [131, 102] on input "[DATE] 21:00" at bounding box center [155, 96] width 48 height 11
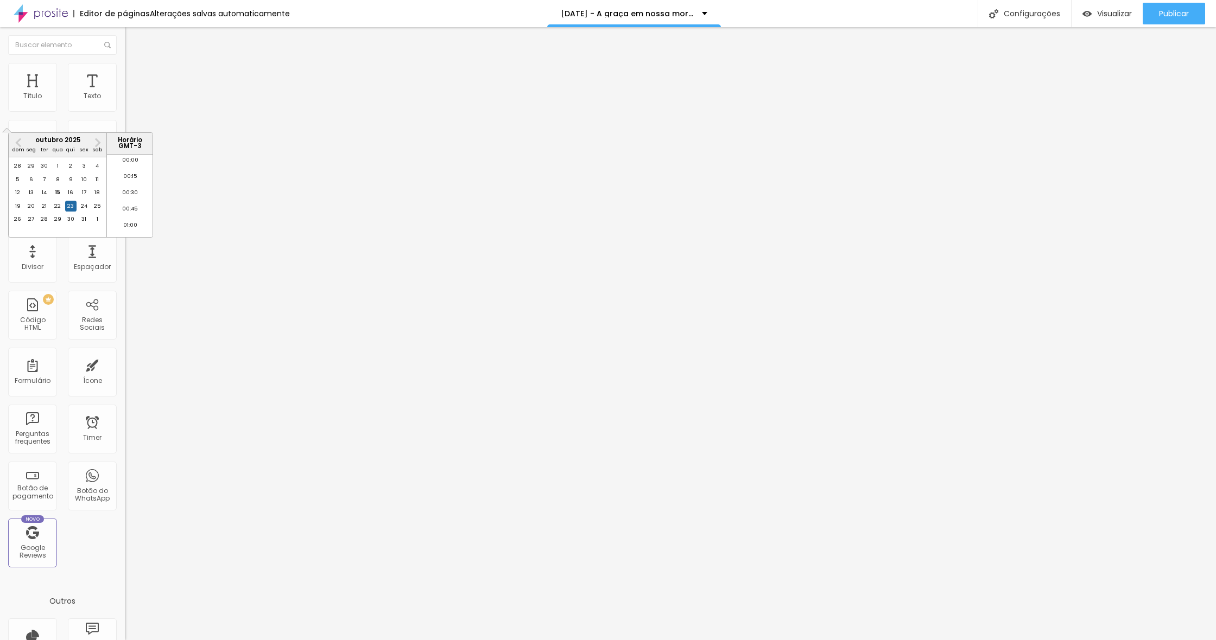
scroll to position [1334, 0]
click at [21, 212] on div "19" at bounding box center [17, 206] width 11 height 11
click at [133, 227] on li "23:45" at bounding box center [130, 229] width 46 height 16
type input "[DATE] 23:45"
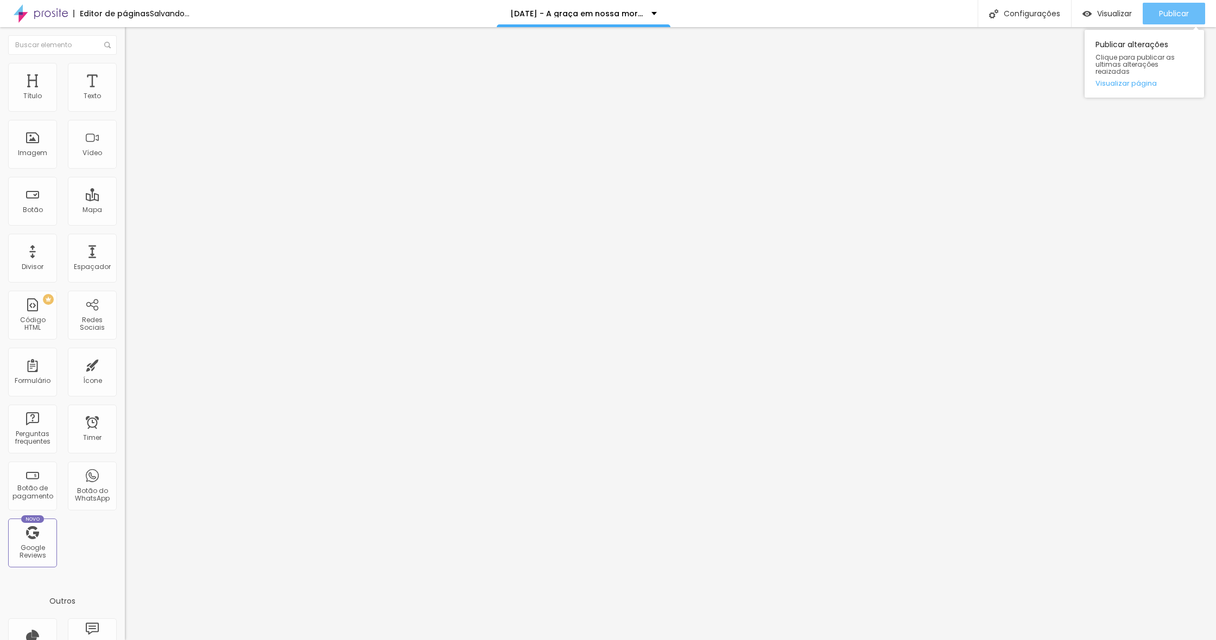
click at [1188, 14] on button "Publicar" at bounding box center [1173, 14] width 62 height 22
click at [1180, 13] on span "Publicar" at bounding box center [1174, 13] width 30 height 9
click at [1180, 12] on span "Publicar" at bounding box center [1174, 13] width 30 height 9
